Goal: Find specific page/section: Find specific page/section

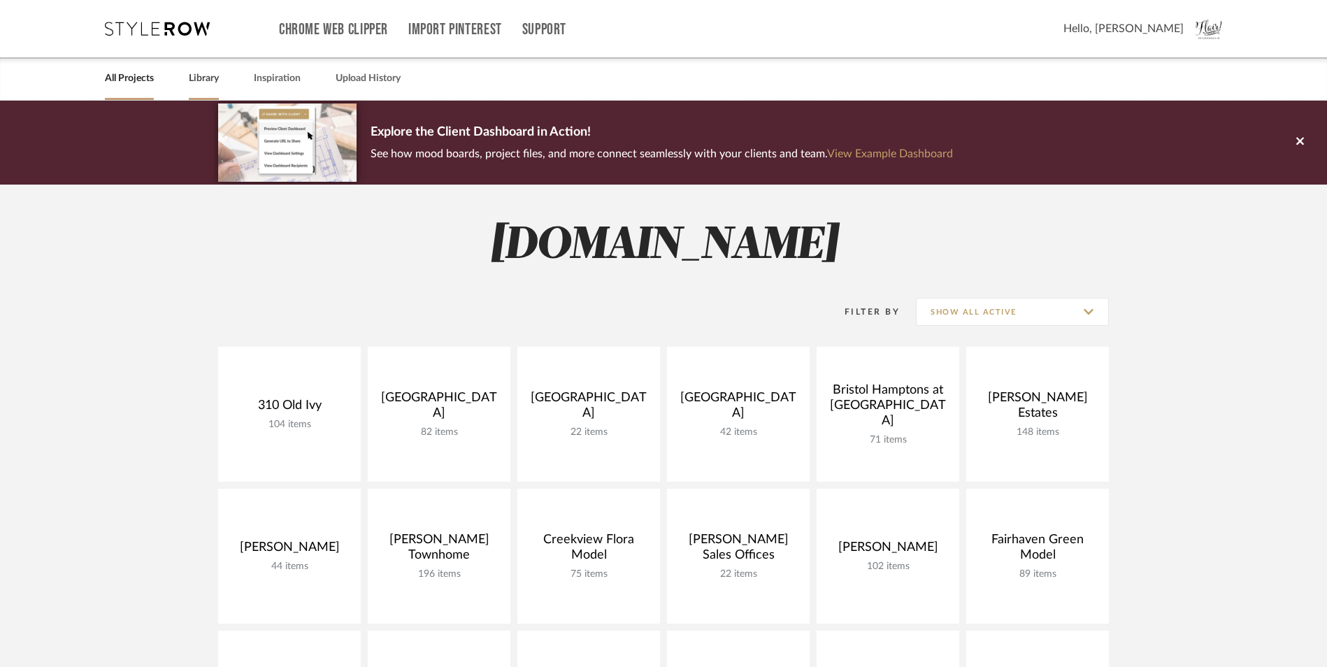
click at [203, 83] on link "Library" at bounding box center [204, 78] width 30 height 19
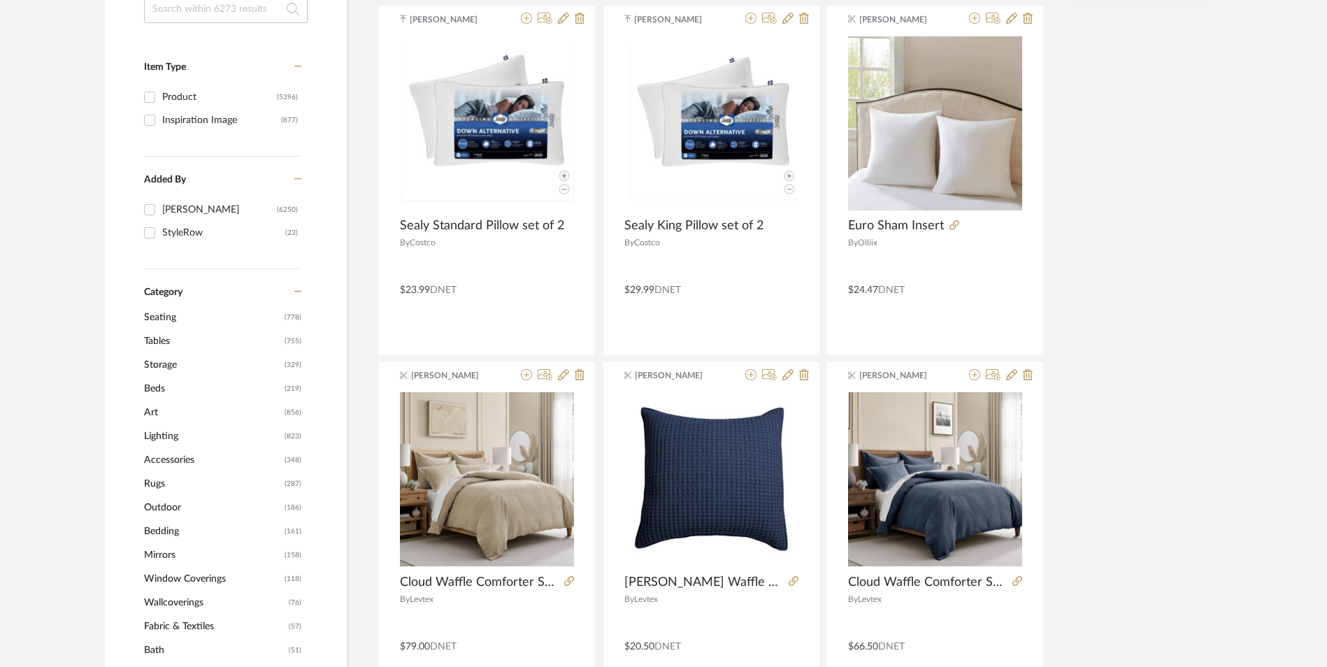
scroll to position [350, 0]
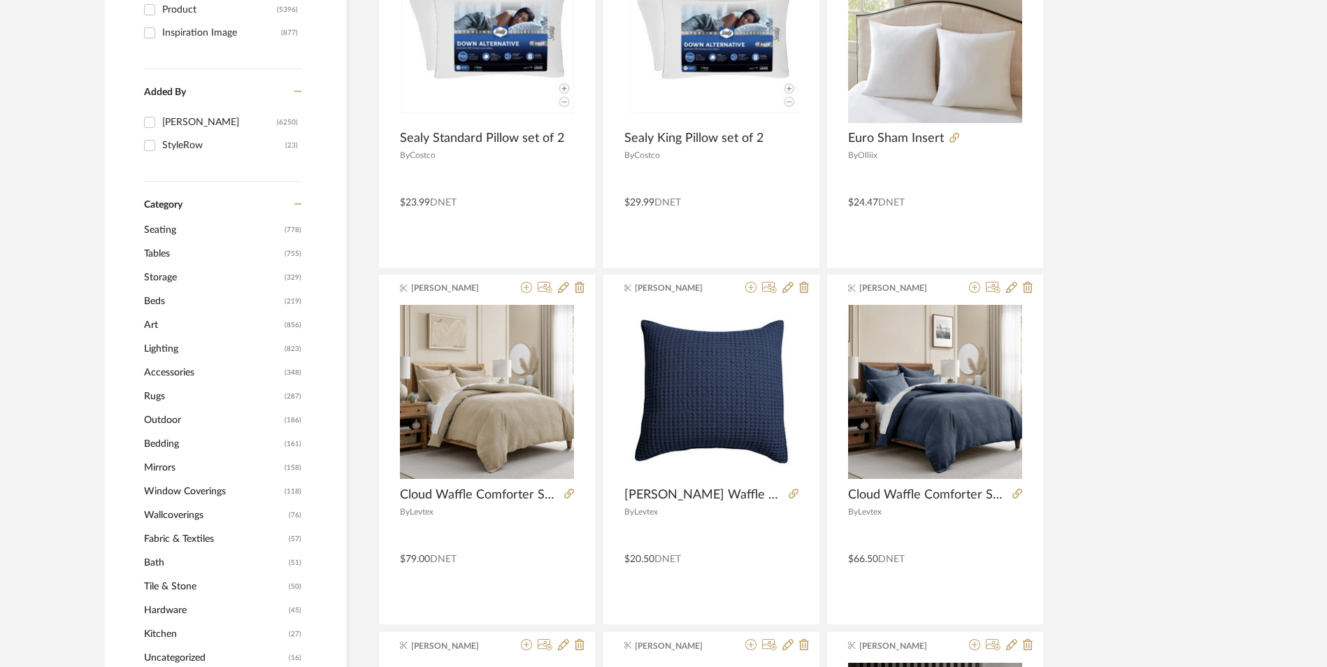
click at [179, 348] on span "Lighting" at bounding box center [212, 349] width 137 height 24
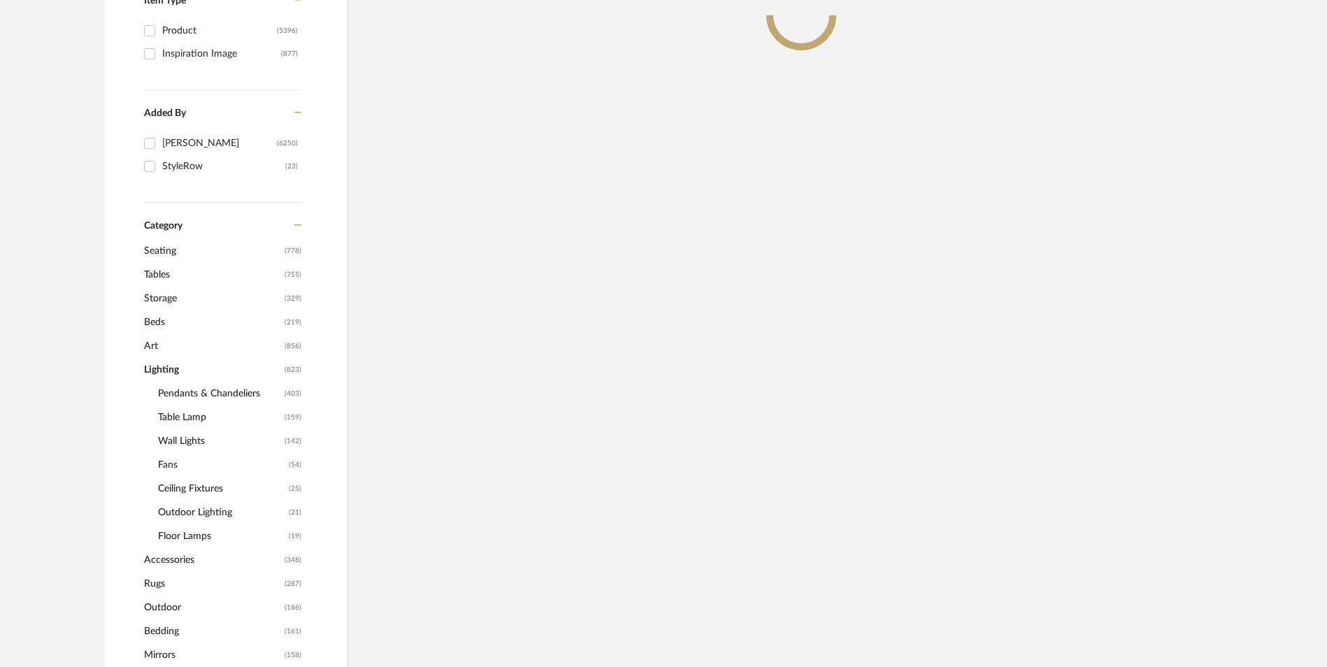
scroll to position [371, 0]
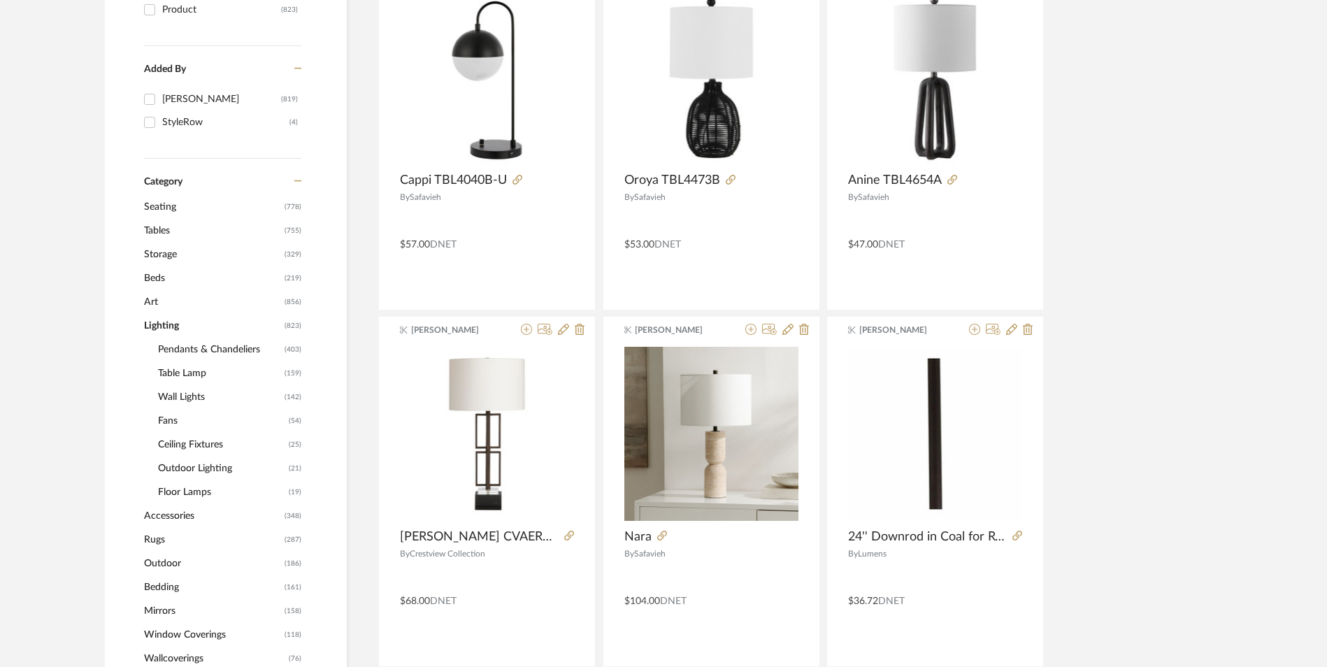
click at [182, 373] on span "Table Lamp" at bounding box center [219, 373] width 123 height 24
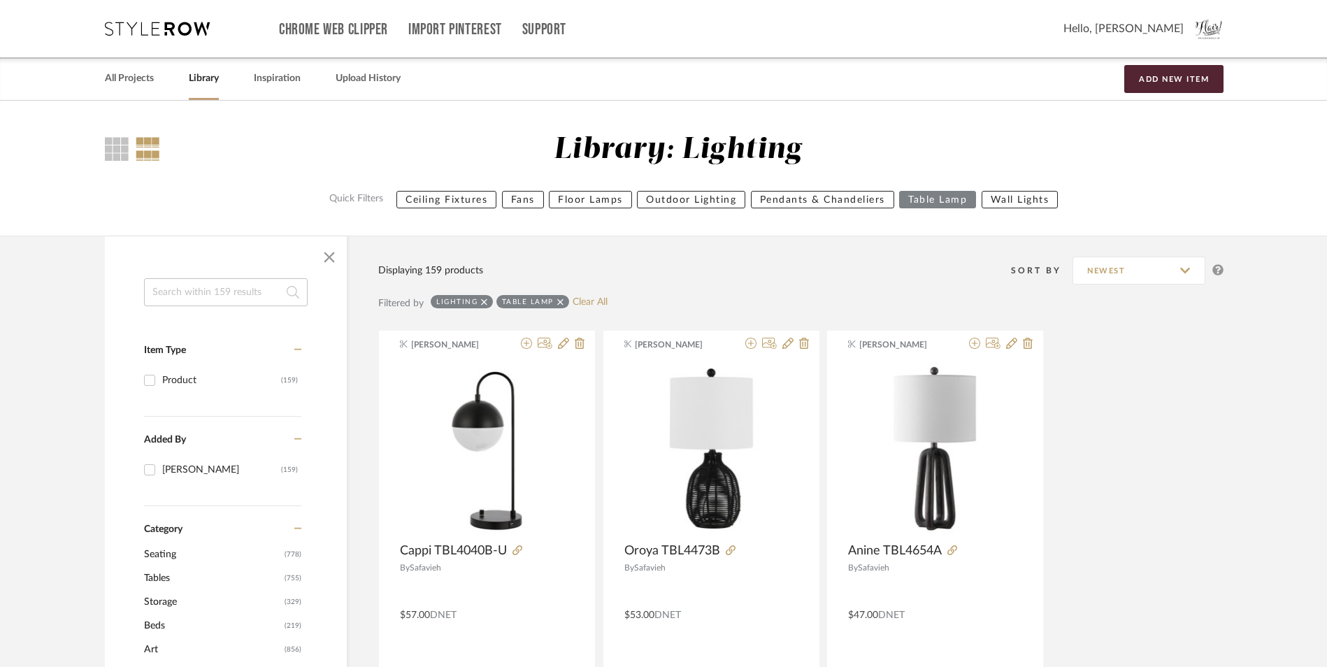
click at [257, 287] on input at bounding box center [226, 292] width 164 height 28
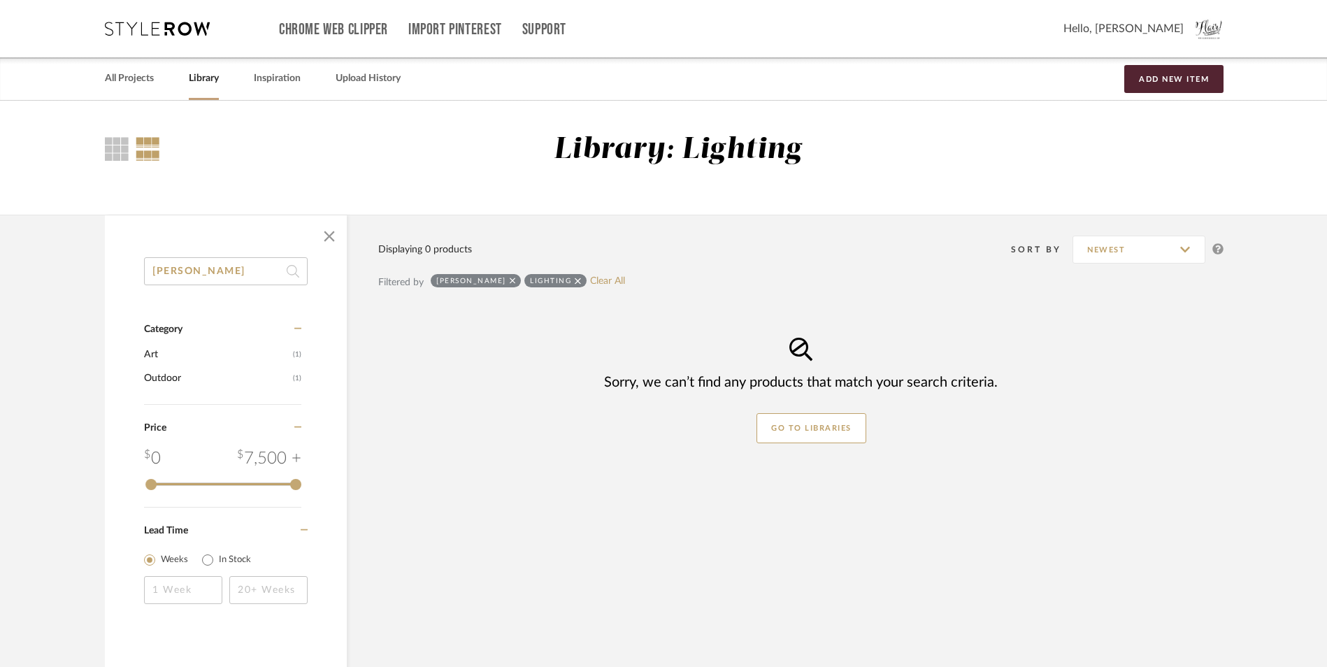
click at [248, 275] on input "[PERSON_NAME]" at bounding box center [226, 271] width 164 height 28
type input "maddie"
